Goal: Information Seeking & Learning: Learn about a topic

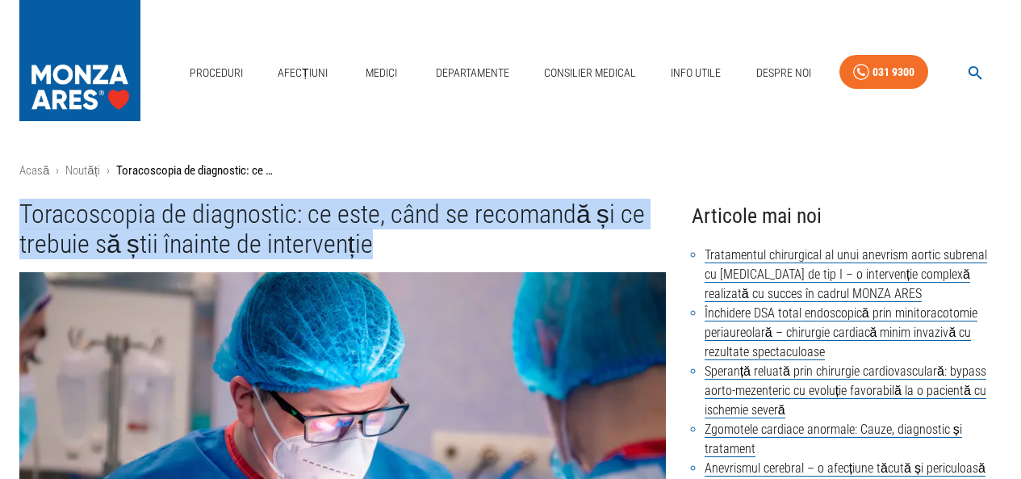
drag, startPoint x: 22, startPoint y: 211, endPoint x: 437, endPoint y: 245, distance: 416.4
click at [437, 245] on h1 "Toracoscopia de diagnostic: ce este, când se recomandă și ce trebuie să știi în…" at bounding box center [342, 229] width 647 height 61
copy h1 "Toracoscopia de diagnostic: ce este, când se recomandă și ce trebuie să știi în…"
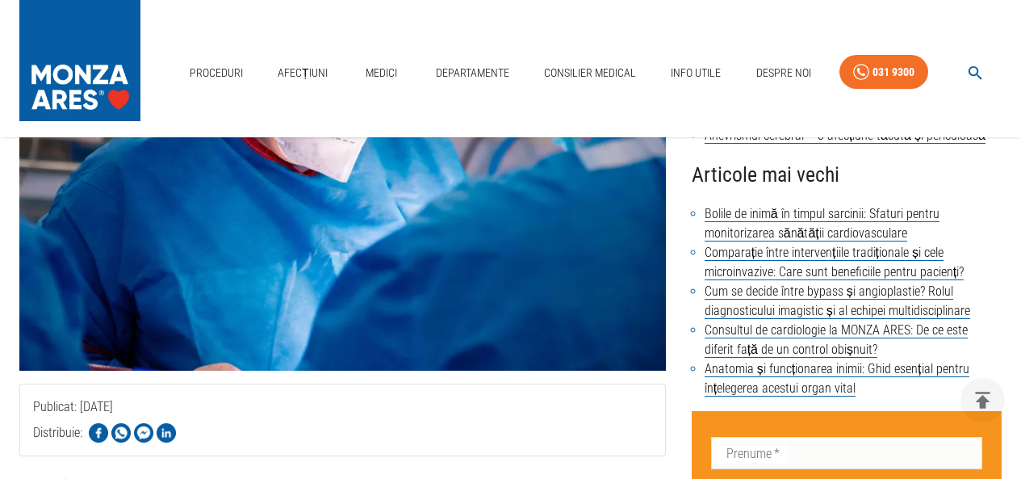
scroll to position [484, 0]
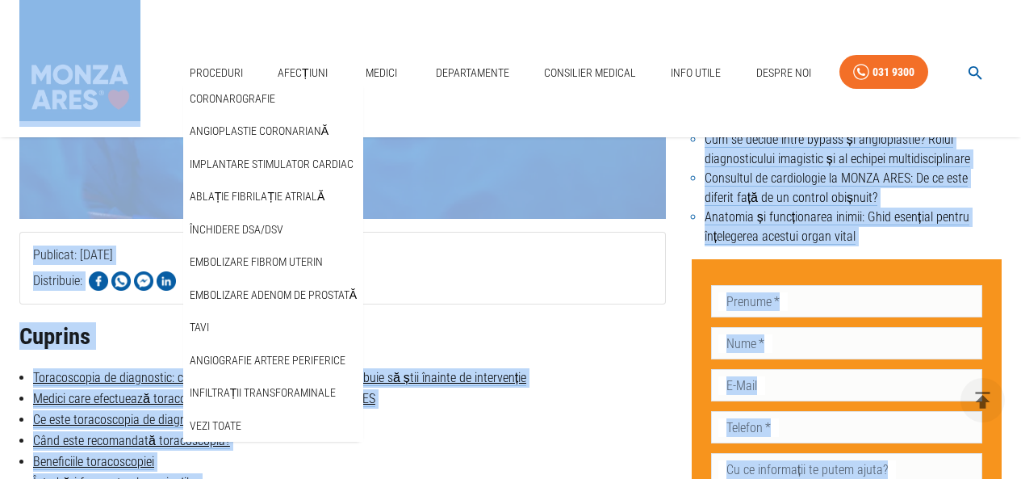
copy body "Proceduri Coronarografie Angioplastie coronariană Implantare stimulator cardiac…"
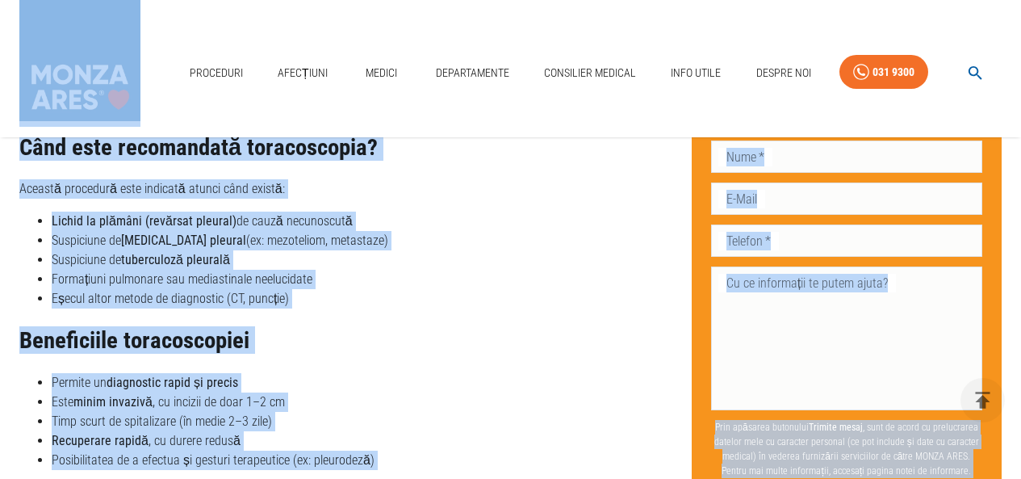
scroll to position [1453, 0]
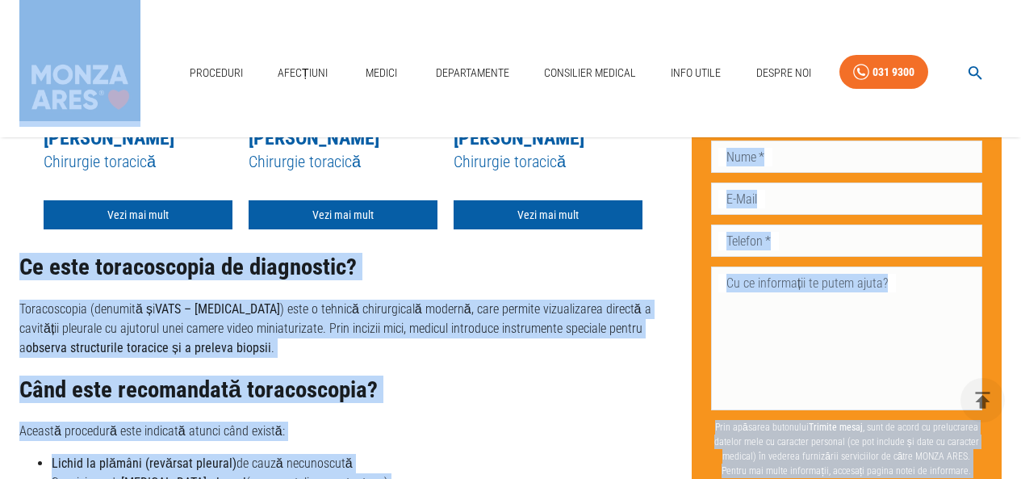
click at [537, 377] on h2 "Când este recomandată toracoscopia?" at bounding box center [342, 390] width 647 height 26
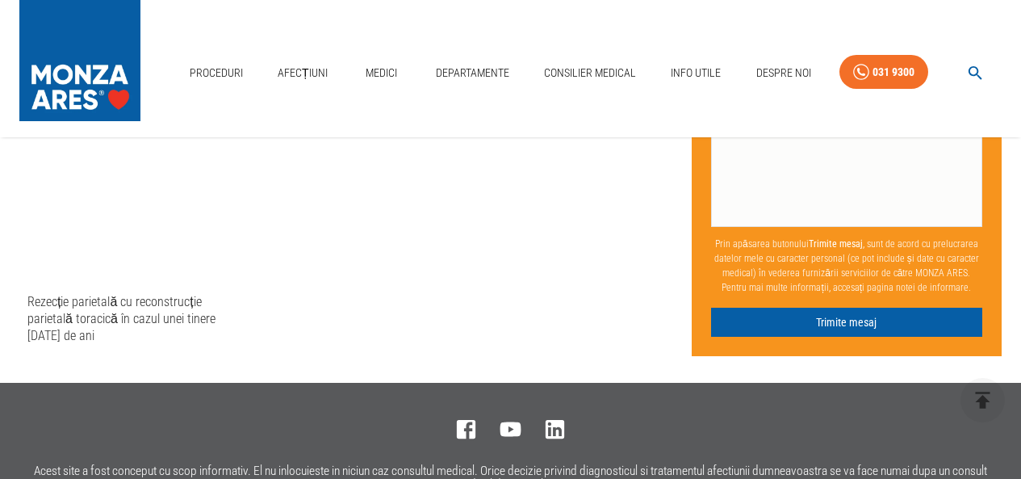
scroll to position [2987, 0]
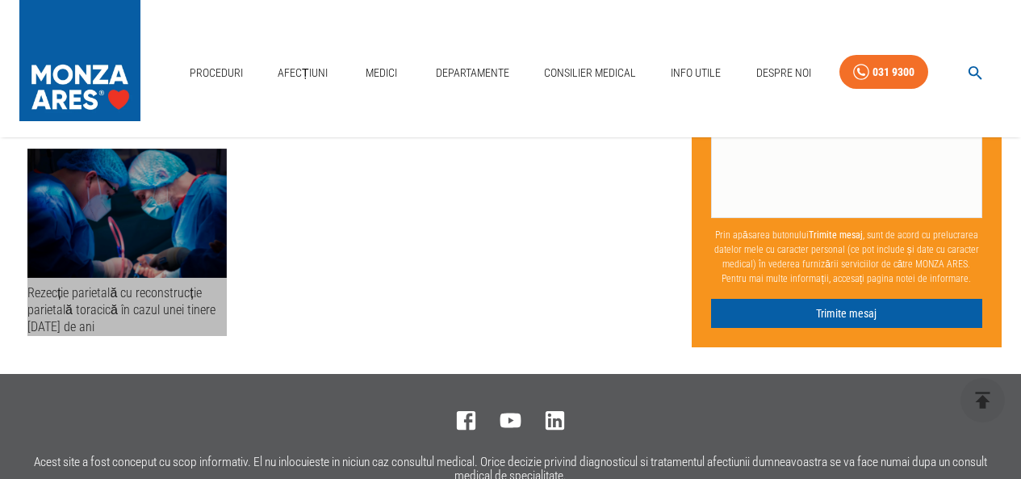
click at [176, 293] on div "Rezecție parietală cu reconstrucție parietală toracică în cazul unei tinere de …" at bounding box center [126, 310] width 199 height 52
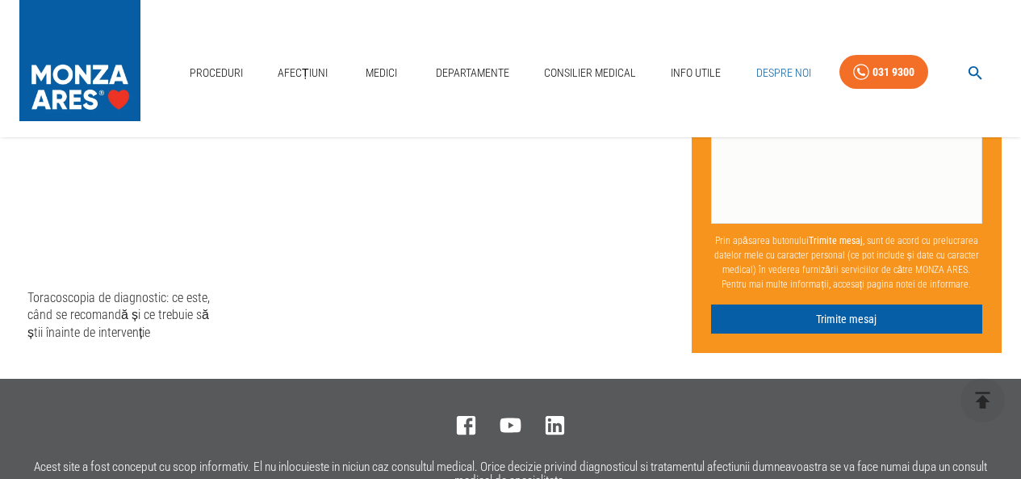
scroll to position [73, 0]
